Goal: Complete application form: Complete application form

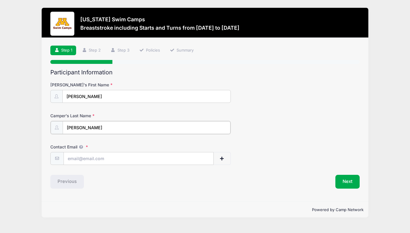
click at [67, 126] on input "[PERSON_NAME]" at bounding box center [147, 127] width 168 height 13
type input "[PERSON_NAME]"
click at [110, 157] on input "Contact Email" at bounding box center [139, 158] width 150 height 13
type input "[EMAIL_ADDRESS][DOMAIN_NAME]"
click at [344, 179] on button "Next" at bounding box center [348, 181] width 24 height 14
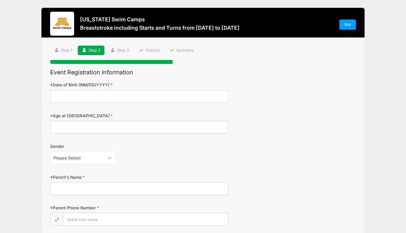
click at [175, 95] on input "Date of Birth (MM/DD/YYYY)" at bounding box center [139, 96] width 178 height 13
type input "[DATE]"
click at [163, 130] on input "Age at [GEOGRAPHIC_DATA]" at bounding box center [139, 127] width 178 height 13
type input "11"
click at [107, 157] on select "Please Select [DEMOGRAPHIC_DATA] [DEMOGRAPHIC_DATA]" at bounding box center [83, 158] width 66 height 13
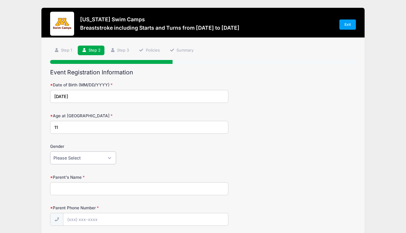
select select "[DEMOGRAPHIC_DATA]"
click at [50, 152] on select "Please Select [DEMOGRAPHIC_DATA] [DEMOGRAPHIC_DATA]" at bounding box center [83, 158] width 66 height 13
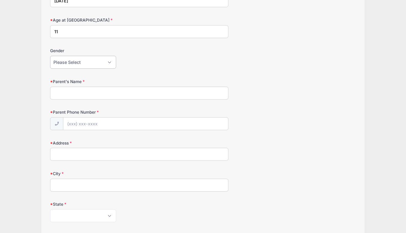
scroll to position [117, 0]
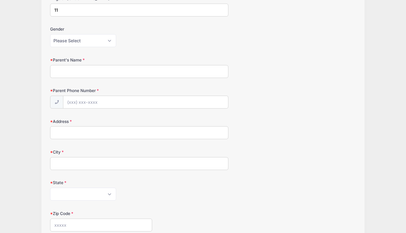
click at [166, 66] on input "Parent's Name" at bounding box center [139, 71] width 178 height 13
type input "[PERSON_NAME]"
type input "[PHONE_NUMBER]"
type input "19427 [PERSON_NAME]"
type input "[PERSON_NAME]"
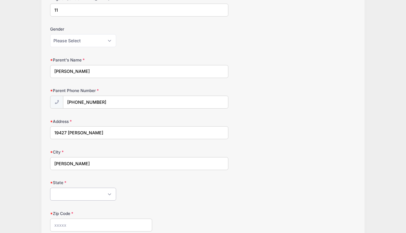
select select "MN"
type input "55340"
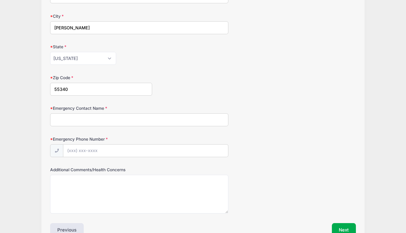
scroll to position [255, 0]
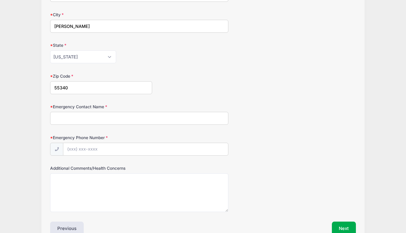
click at [187, 118] on input "Emergency Contact Name" at bounding box center [139, 118] width 178 height 13
type input "[PERSON_NAME]"
type input "[PHONE_NUMBER]"
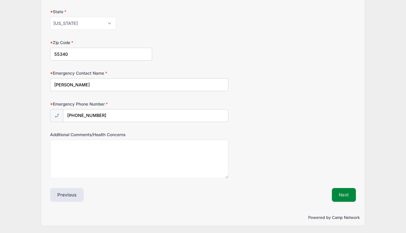
click at [341, 197] on button "Next" at bounding box center [344, 195] width 24 height 14
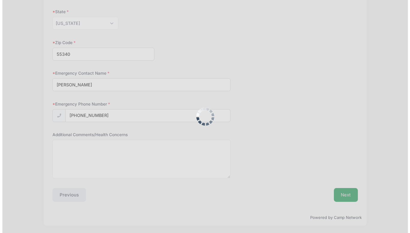
scroll to position [0, 0]
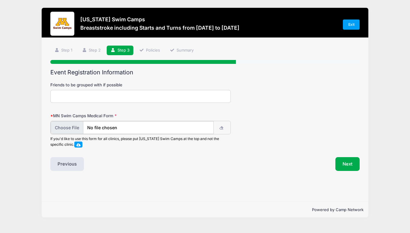
click at [70, 128] on input "file" at bounding box center [132, 127] width 163 height 13
click at [256, 178] on div "Step 3 /7 Step 1 Step 2 Step 3 Policies Summary Participant Information [PERSON…" at bounding box center [205, 120] width 327 height 164
click at [351, 160] on button "Next" at bounding box center [348, 164] width 24 height 14
